Goal: Check status: Check status

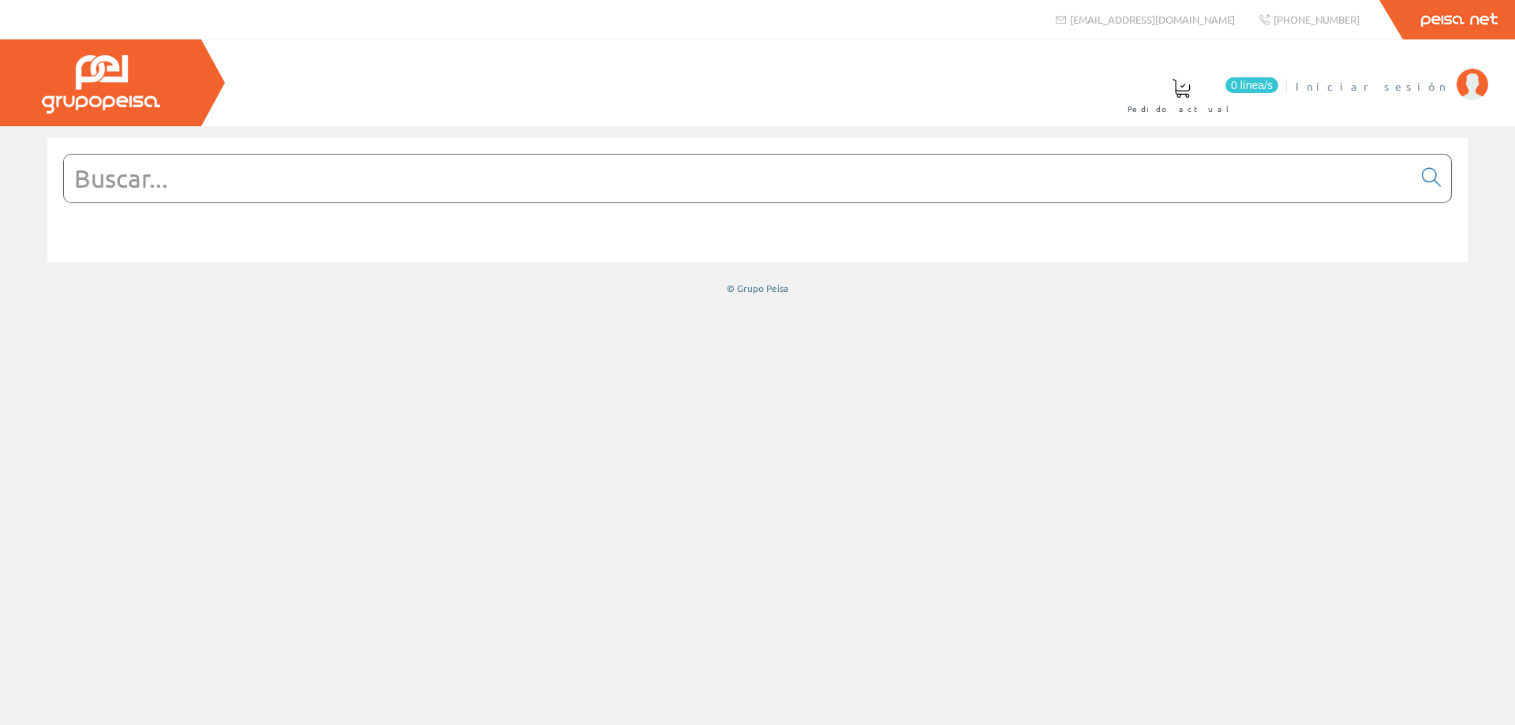
click at [1435, 83] on span "Iniciar sesión" at bounding box center [1372, 86] width 153 height 16
click at [1346, 88] on span "ELECTRICIDAD NOVO S.L." at bounding box center [1325, 86] width 245 height 16
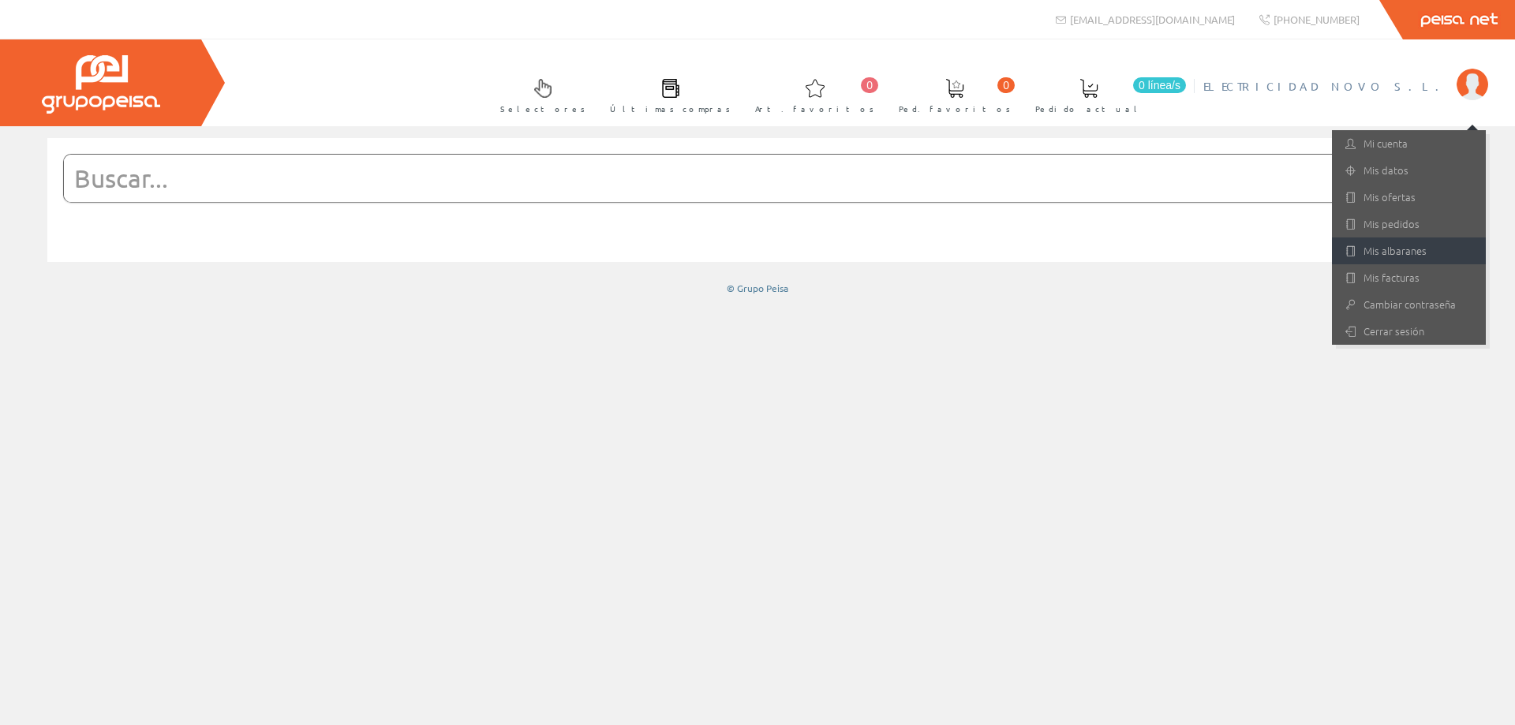
click at [1392, 246] on link "Mis albaranes" at bounding box center [1409, 251] width 154 height 27
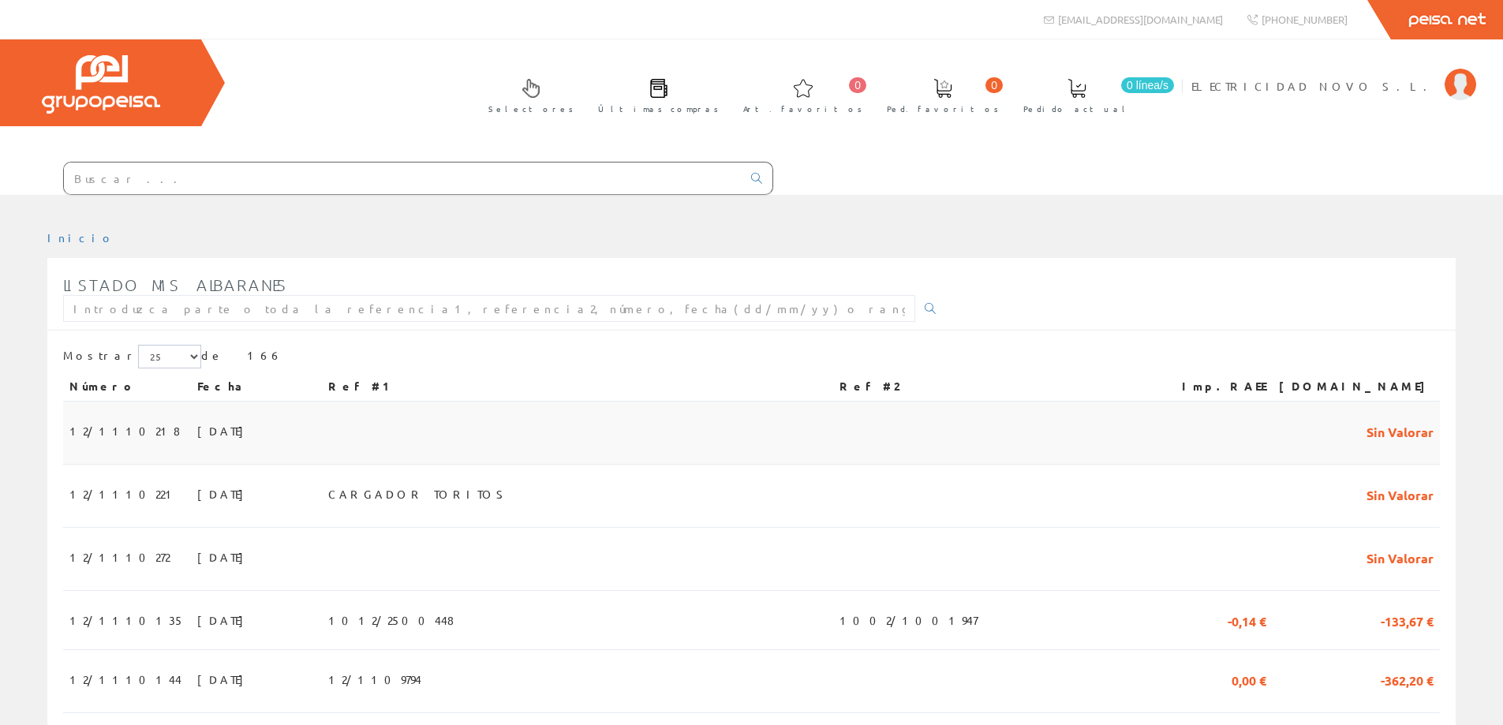
click at [95, 432] on span "12/1110218" at bounding box center [124, 430] width 110 height 27
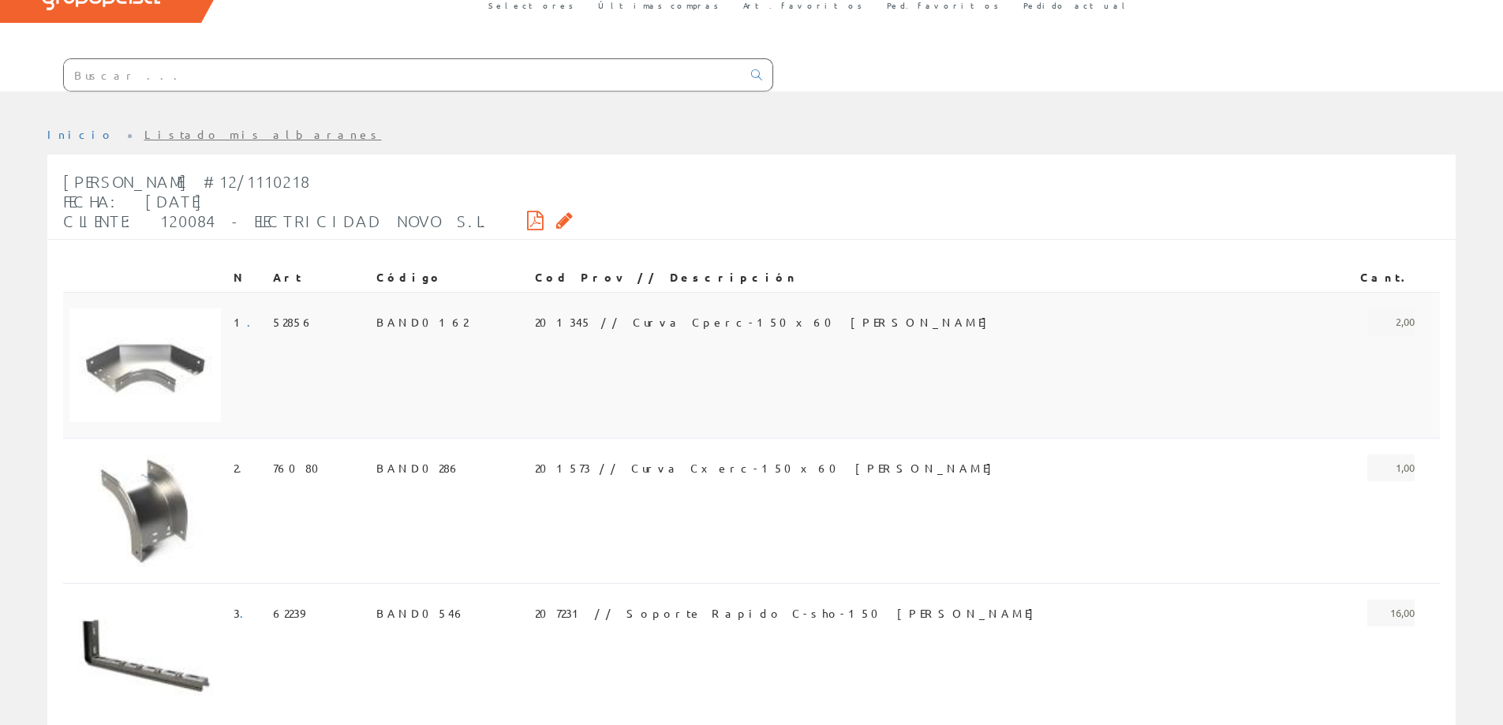
scroll to position [242, 0]
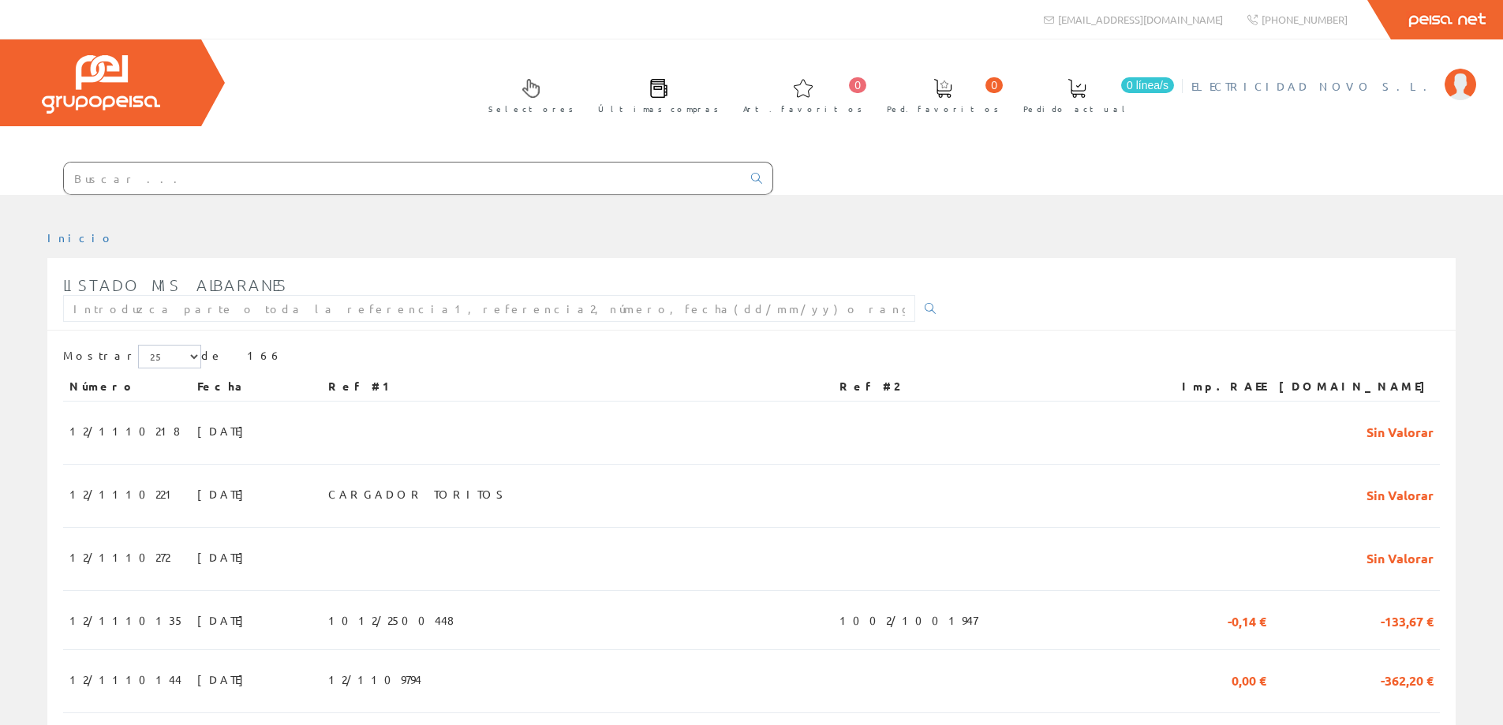
click at [1356, 77] on link "ELECTRICIDAD NOVO S.L." at bounding box center [1334, 72] width 285 height 15
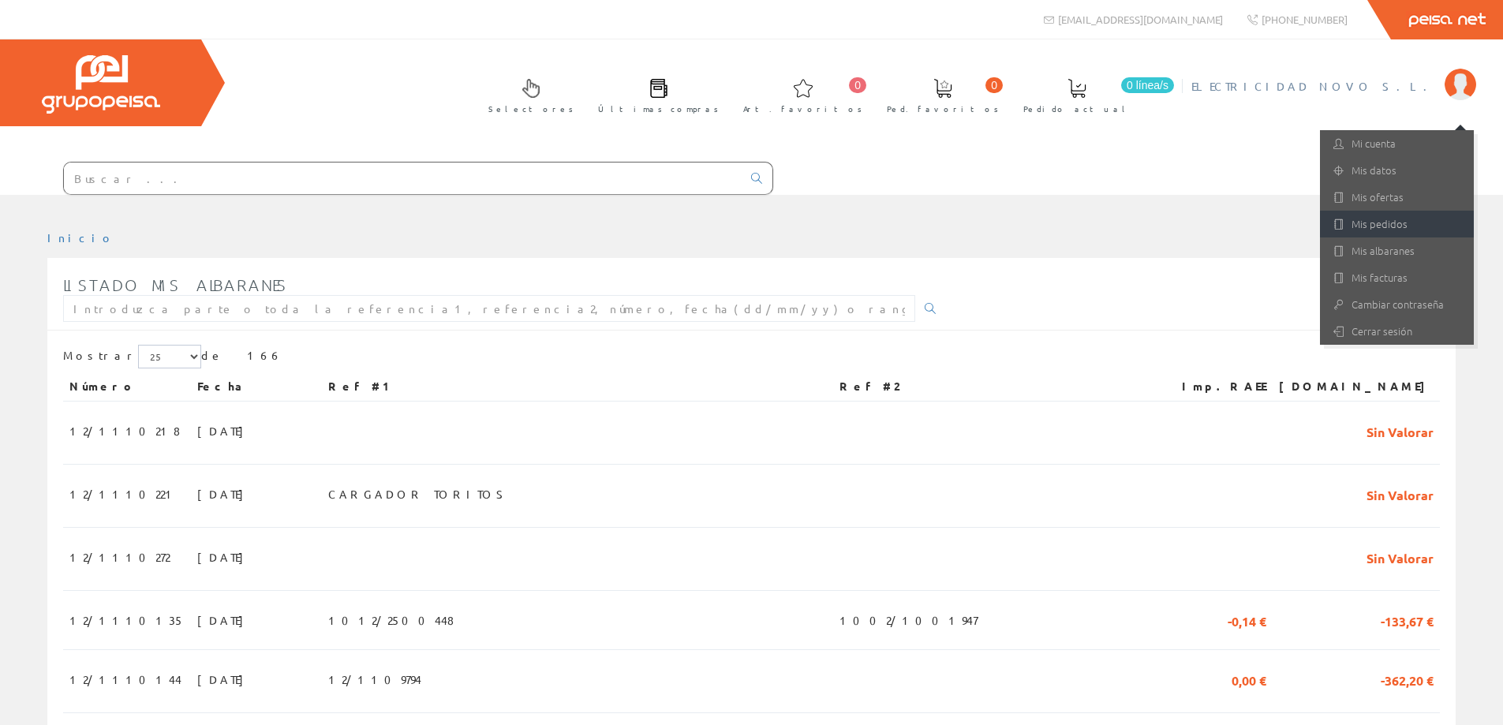
click at [1380, 225] on link "Mis pedidos" at bounding box center [1397, 224] width 154 height 27
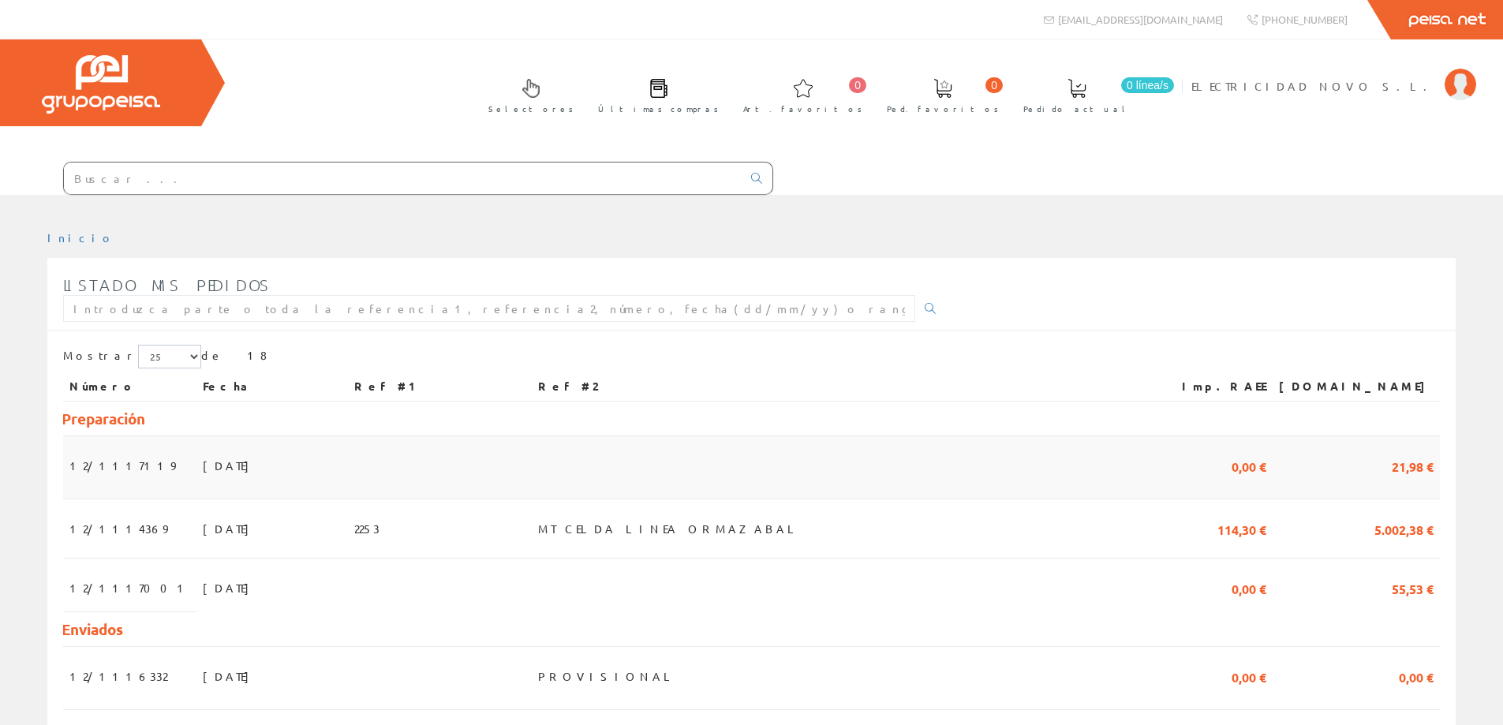
click at [84, 469] on span "12/1117119" at bounding box center [122, 465] width 106 height 27
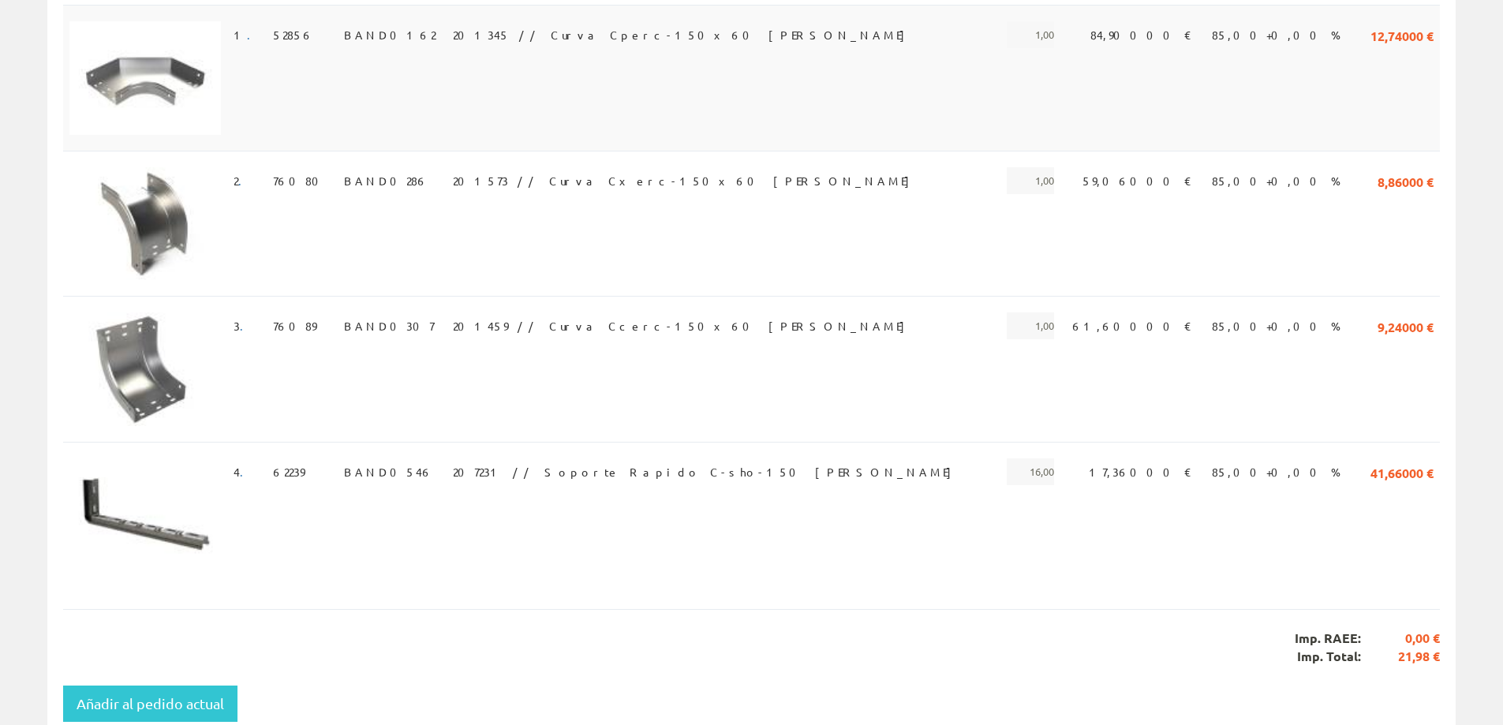
scroll to position [395, 0]
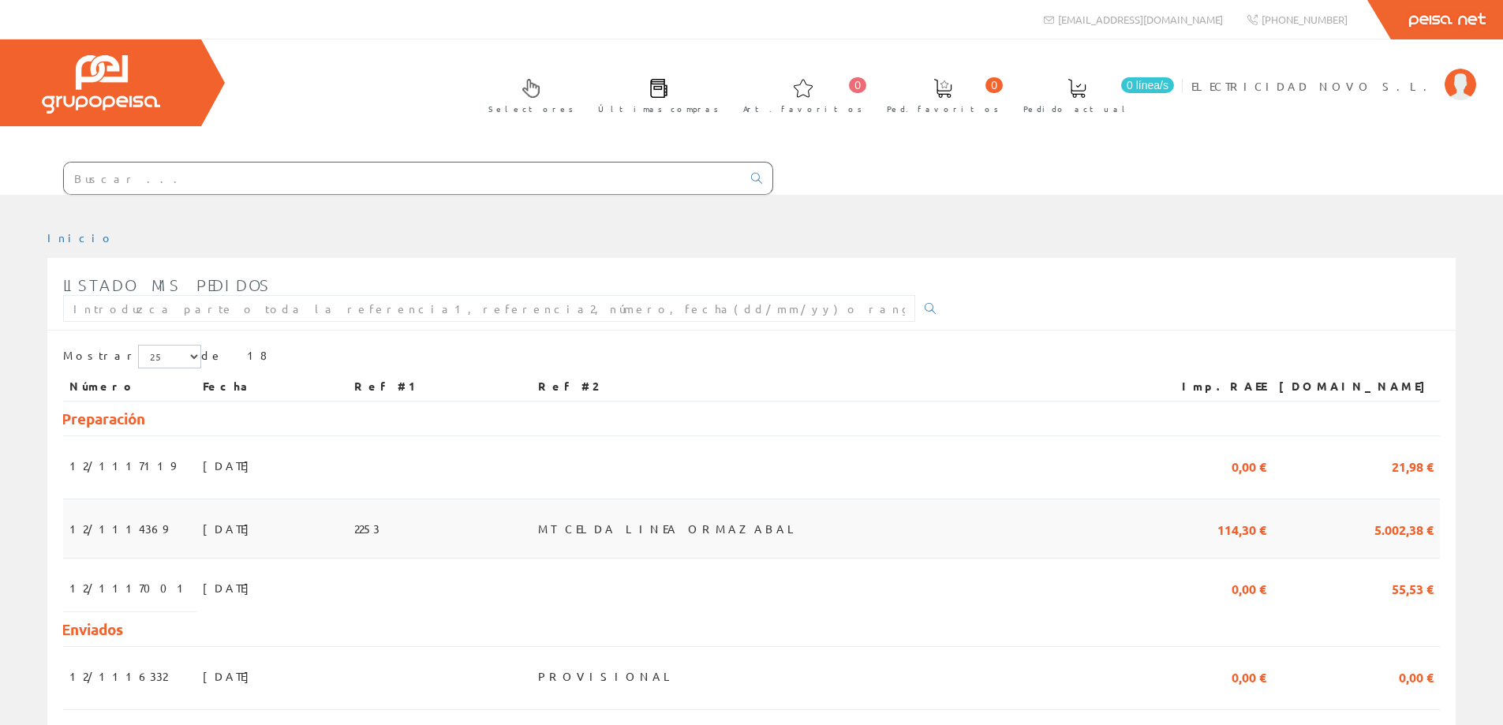
click at [93, 533] on span "12/1114369" at bounding box center [118, 528] width 98 height 27
click at [125, 581] on span "12/1117001" at bounding box center [129, 587] width 121 height 27
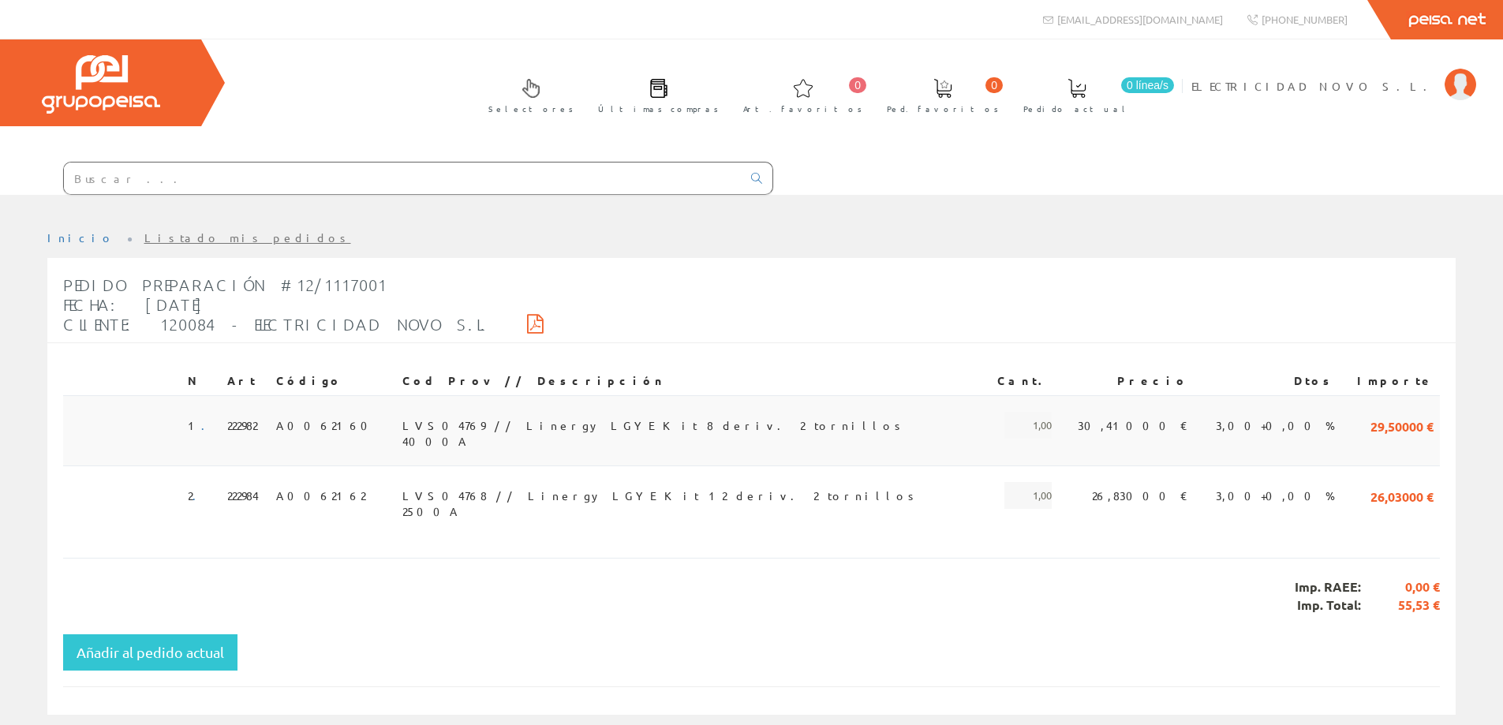
click at [467, 422] on span "LVS04769 // Linergy LGYE Kit 8 deriv. 2 tornillos 4000A" at bounding box center [653, 425] width 503 height 27
copy span "LVS04769"
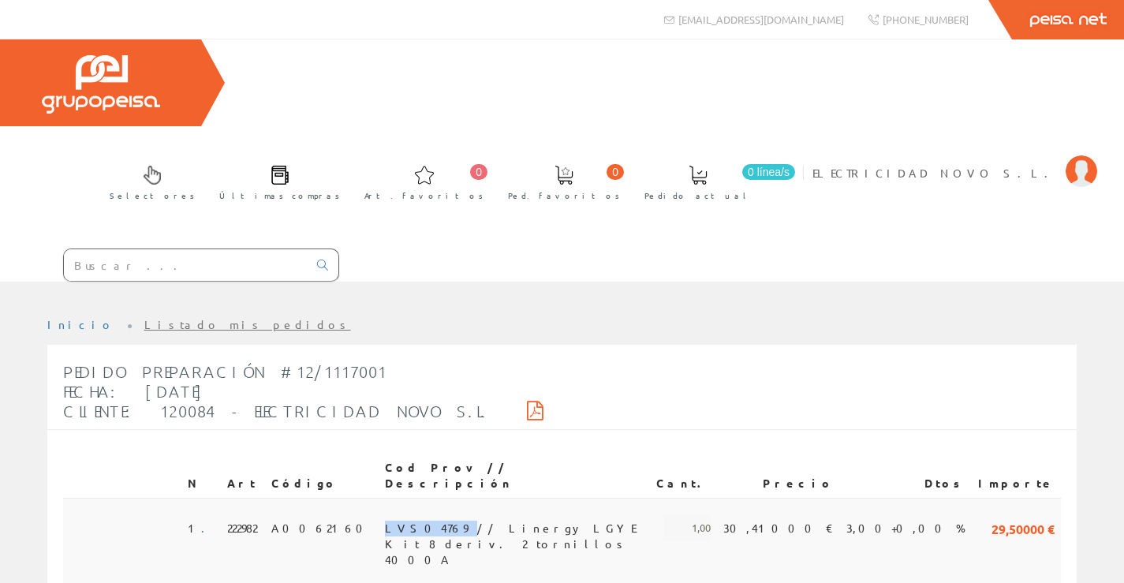
click at [425, 514] on span "LVS04769 // Linergy LGYE Kit 8 deriv. 2 tornillos 4000A" at bounding box center [514, 527] width 259 height 27
